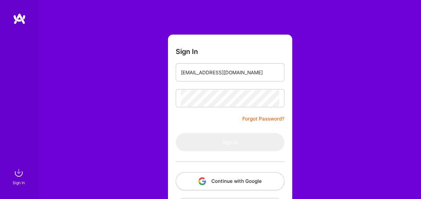
scroll to position [44, 0]
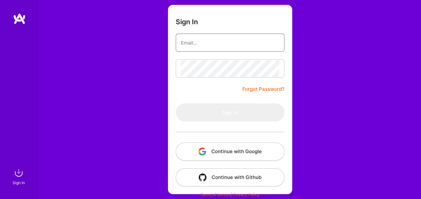
click at [229, 43] on input "email" at bounding box center [230, 43] width 98 height 17
type input "purbanski@interia.pl"
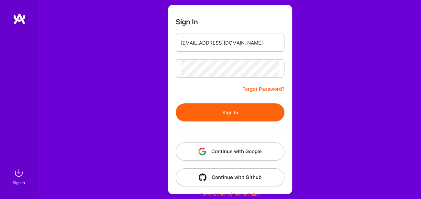
click at [227, 108] on button "Sign In" at bounding box center [230, 113] width 109 height 18
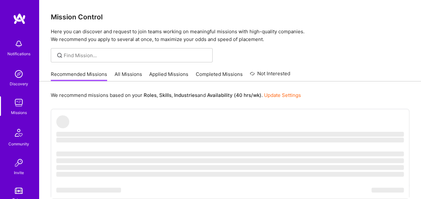
click at [131, 72] on link "All Missions" at bounding box center [129, 76] width 28 height 11
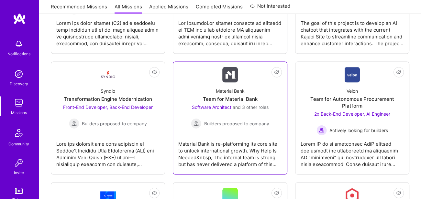
scroll to position [781, 0]
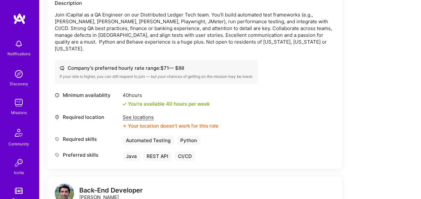
scroll to position [197, 0]
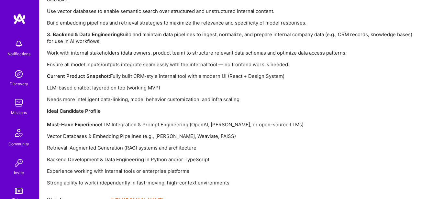
scroll to position [538, 0]
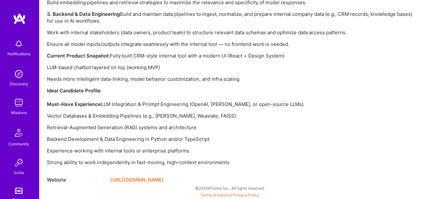
click at [145, 179] on link "https://www.paradigm.xyz/" at bounding box center [136, 180] width 53 height 8
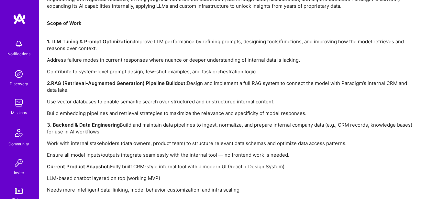
scroll to position [365, 0]
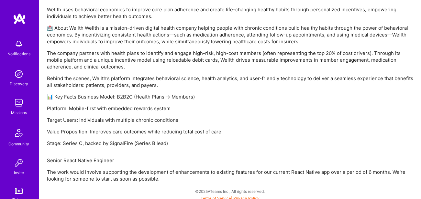
scroll to position [404, 0]
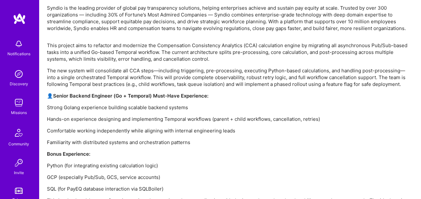
scroll to position [474, 0]
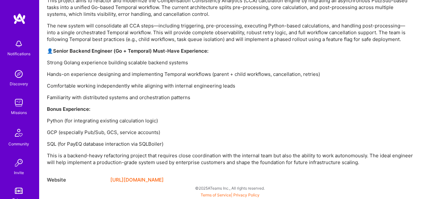
click at [131, 179] on link "[URL][DOMAIN_NAME]" at bounding box center [136, 180] width 53 height 8
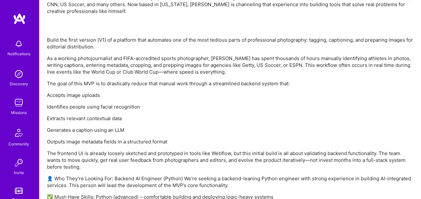
scroll to position [522, 0]
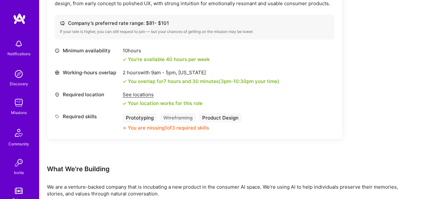
scroll to position [591, 0]
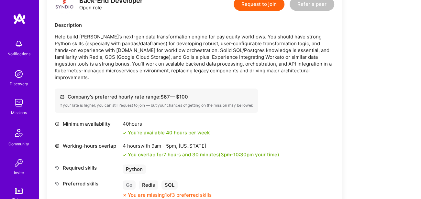
scroll to position [423, 0]
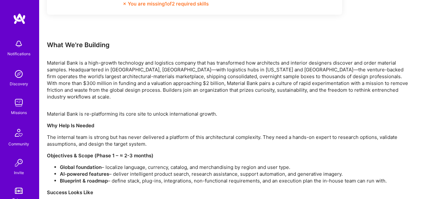
scroll to position [1087, 0]
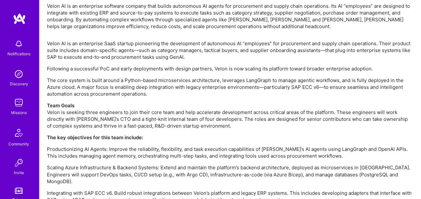
scroll to position [927, 0]
